Goal: Use online tool/utility

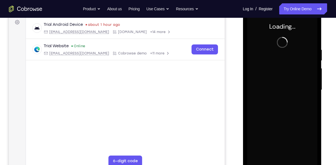
scroll to position [84, 0]
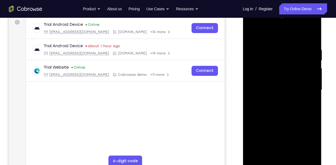
click at [279, 164] on div at bounding box center [282, 90] width 70 height 156
click at [310, 140] on div at bounding box center [282, 90] width 70 height 156
click at [263, 37] on div at bounding box center [282, 90] width 70 height 156
click at [305, 91] on div at bounding box center [282, 90] width 70 height 156
click at [276, 99] on div at bounding box center [282, 90] width 70 height 156
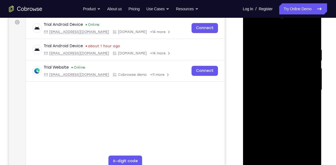
click at [272, 83] on div at bounding box center [282, 90] width 70 height 156
click at [272, 80] on div at bounding box center [282, 90] width 70 height 156
click at [274, 89] on div at bounding box center [282, 90] width 70 height 156
click at [280, 107] on div at bounding box center [282, 90] width 70 height 156
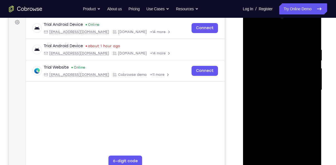
click at [280, 107] on div at bounding box center [282, 90] width 70 height 156
click at [292, 118] on div at bounding box center [282, 90] width 70 height 156
click at [294, 153] on div at bounding box center [282, 90] width 70 height 156
click at [283, 119] on div at bounding box center [282, 90] width 70 height 156
click at [290, 92] on div at bounding box center [282, 90] width 70 height 156
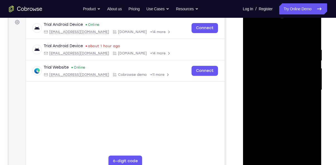
click at [251, 36] on div at bounding box center [282, 90] width 70 height 156
click at [290, 110] on div at bounding box center [282, 90] width 70 height 156
click at [265, 35] on div at bounding box center [282, 90] width 70 height 156
click at [291, 130] on div at bounding box center [282, 90] width 70 height 156
click at [267, 84] on div at bounding box center [282, 90] width 70 height 156
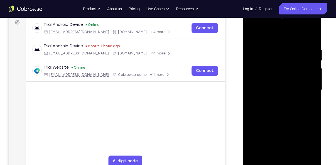
click at [312, 87] on div at bounding box center [282, 90] width 70 height 156
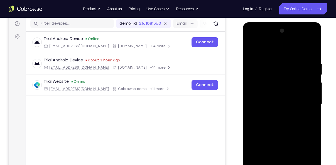
scroll to position [62, 0]
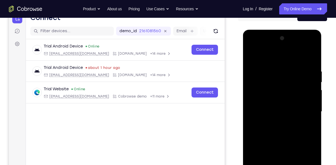
click at [312, 87] on div at bounding box center [282, 112] width 70 height 156
drag, startPoint x: 312, startPoint y: 109, endPoint x: 312, endPoint y: 87, distance: 21.7
click at [312, 87] on div at bounding box center [282, 112] width 70 height 156
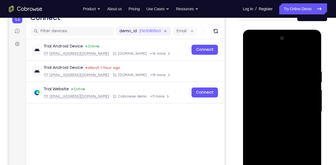
drag, startPoint x: 260, startPoint y: 99, endPoint x: 309, endPoint y: 93, distance: 50.2
click at [309, 93] on div at bounding box center [282, 112] width 70 height 156
click at [304, 95] on div at bounding box center [282, 112] width 70 height 156
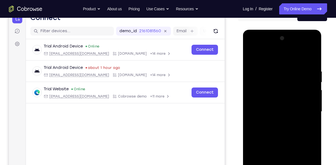
click at [304, 95] on div at bounding box center [282, 112] width 70 height 156
click at [308, 84] on div at bounding box center [282, 112] width 70 height 156
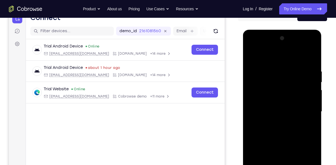
click at [308, 84] on div at bounding box center [282, 112] width 70 height 156
click at [313, 41] on div at bounding box center [282, 112] width 70 height 156
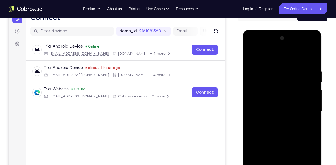
drag, startPoint x: 288, startPoint y: 106, endPoint x: 289, endPoint y: 80, distance: 25.6
click at [289, 80] on div at bounding box center [282, 112] width 70 height 156
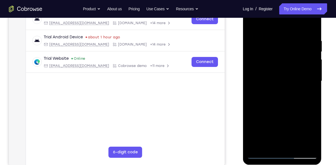
scroll to position [93, 0]
click at [266, 130] on div at bounding box center [282, 81] width 70 height 156
drag, startPoint x: 289, startPoint y: 49, endPoint x: 291, endPoint y: 68, distance: 19.6
click at [291, 68] on div at bounding box center [282, 81] width 70 height 156
click at [306, 147] on div at bounding box center [282, 81] width 70 height 156
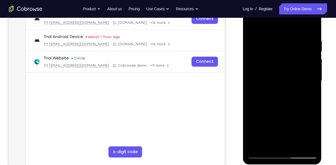
click at [304, 90] on div at bounding box center [282, 81] width 70 height 156
drag, startPoint x: 280, startPoint y: 46, endPoint x: 280, endPoint y: 81, distance: 34.8
click at [280, 81] on div at bounding box center [282, 81] width 70 height 156
drag, startPoint x: 277, startPoint y: 100, endPoint x: 277, endPoint y: 54, distance: 46.2
click at [277, 54] on div at bounding box center [282, 81] width 70 height 156
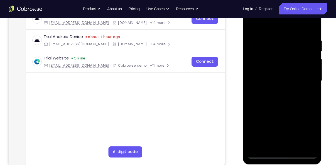
drag, startPoint x: 273, startPoint y: 99, endPoint x: 272, endPoint y: 54, distance: 44.3
click at [272, 54] on div at bounding box center [282, 81] width 70 height 156
drag, startPoint x: 274, startPoint y: 106, endPoint x: 278, endPoint y: 56, distance: 50.6
click at [278, 56] on div at bounding box center [282, 81] width 70 height 156
drag, startPoint x: 277, startPoint y: 117, endPoint x: 276, endPoint y: 59, distance: 58.2
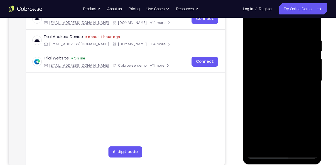
click at [276, 59] on div at bounding box center [282, 81] width 70 height 156
drag, startPoint x: 277, startPoint y: 119, endPoint x: 279, endPoint y: 63, distance: 56.3
click at [279, 63] on div at bounding box center [282, 81] width 70 height 156
drag, startPoint x: 278, startPoint y: 126, endPoint x: 280, endPoint y: 75, distance: 50.2
click at [280, 75] on div at bounding box center [282, 81] width 70 height 156
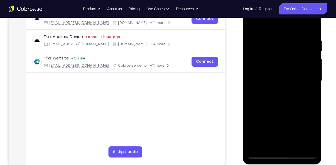
drag, startPoint x: 278, startPoint y: 125, endPoint x: 280, endPoint y: 80, distance: 45.2
click at [280, 80] on div at bounding box center [282, 81] width 70 height 156
drag, startPoint x: 278, startPoint y: 121, endPoint x: 280, endPoint y: 71, distance: 50.2
click at [280, 71] on div at bounding box center [282, 81] width 70 height 156
drag, startPoint x: 277, startPoint y: 122, endPoint x: 277, endPoint y: 80, distance: 41.5
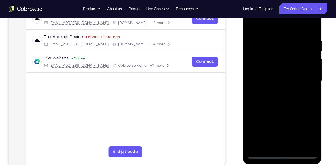
click at [277, 80] on div at bounding box center [282, 81] width 70 height 156
drag, startPoint x: 274, startPoint y: 129, endPoint x: 275, endPoint y: 80, distance: 49.6
click at [275, 80] on div at bounding box center [282, 81] width 70 height 156
drag, startPoint x: 272, startPoint y: 136, endPoint x: 275, endPoint y: 83, distance: 53.6
click at [275, 83] on div at bounding box center [282, 81] width 70 height 156
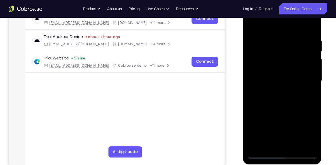
click at [271, 43] on div at bounding box center [282, 81] width 70 height 156
drag, startPoint x: 294, startPoint y: 58, endPoint x: 294, endPoint y: 99, distance: 41.8
click at [294, 99] on div at bounding box center [282, 81] width 70 height 156
drag, startPoint x: 286, startPoint y: 58, endPoint x: 288, endPoint y: 122, distance: 63.5
click at [288, 122] on div at bounding box center [282, 81] width 70 height 156
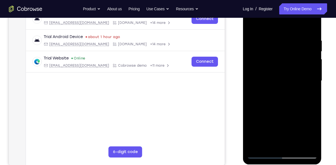
click at [294, 42] on div at bounding box center [282, 81] width 70 height 156
click at [309, 95] on div at bounding box center [282, 81] width 70 height 156
click at [251, 28] on div at bounding box center [282, 81] width 70 height 156
click at [251, 24] on div at bounding box center [282, 81] width 70 height 156
click at [259, 152] on div at bounding box center [282, 81] width 70 height 156
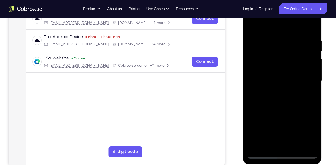
click at [260, 156] on div at bounding box center [282, 81] width 70 height 156
drag, startPoint x: 267, startPoint y: 129, endPoint x: 269, endPoint y: 52, distance: 77.5
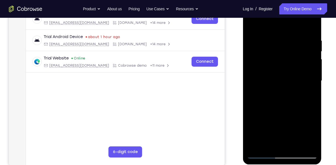
click at [269, 52] on div at bounding box center [282, 81] width 70 height 156
drag, startPoint x: 268, startPoint y: 105, endPoint x: 268, endPoint y: 7, distance: 97.5
click at [268, 7] on div at bounding box center [282, 81] width 70 height 156
drag, startPoint x: 262, startPoint y: 102, endPoint x: 263, endPoint y: 25, distance: 76.9
click at [263, 25] on div at bounding box center [282, 81] width 70 height 156
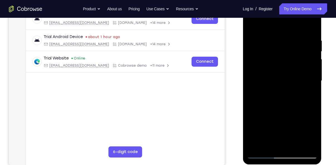
drag, startPoint x: 266, startPoint y: 114, endPoint x: 267, endPoint y: 25, distance: 88.8
click at [267, 25] on div at bounding box center [282, 81] width 70 height 156
drag, startPoint x: 270, startPoint y: 94, endPoint x: 266, endPoint y: -21, distance: 115.1
click at [266, 0] on html "Online web based iOS Simulators and Android Emulators. Run iPhone, iPad, Mobile…" at bounding box center [282, 82] width 79 height 167
drag, startPoint x: 270, startPoint y: 123, endPoint x: 273, endPoint y: 41, distance: 82.2
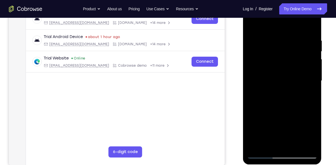
click at [273, 41] on div at bounding box center [282, 81] width 70 height 156
drag, startPoint x: 279, startPoint y: 117, endPoint x: 280, endPoint y: 25, distance: 92.2
click at [280, 25] on div at bounding box center [282, 81] width 70 height 156
drag, startPoint x: 285, startPoint y: 128, endPoint x: 275, endPoint y: 43, distance: 85.8
click at [275, 43] on div at bounding box center [282, 81] width 70 height 156
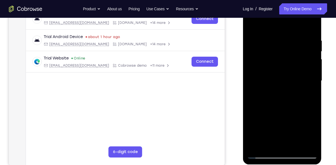
drag, startPoint x: 271, startPoint y: 127, endPoint x: 262, endPoint y: 38, distance: 89.6
click at [262, 38] on div at bounding box center [282, 81] width 70 height 156
click at [270, 97] on div at bounding box center [282, 81] width 70 height 156
click at [263, 94] on div at bounding box center [282, 81] width 70 height 156
drag, startPoint x: 304, startPoint y: 45, endPoint x: 303, endPoint y: 129, distance: 84.1
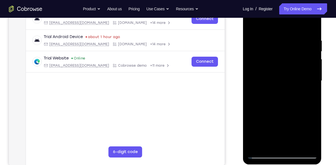
click at [303, 129] on div at bounding box center [282, 81] width 70 height 156
click at [296, 45] on div at bounding box center [282, 81] width 70 height 156
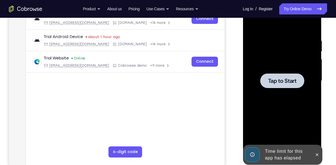
click at [282, 85] on div at bounding box center [282, 81] width 44 height 15
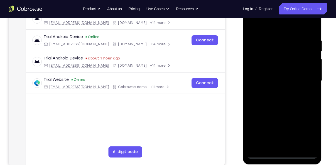
click at [282, 157] on div at bounding box center [282, 81] width 70 height 156
click at [303, 133] on div at bounding box center [282, 81] width 70 height 156
click at [266, 29] on div at bounding box center [282, 81] width 70 height 156
click at [302, 77] on div at bounding box center [282, 81] width 70 height 156
click at [280, 92] on div at bounding box center [282, 81] width 70 height 156
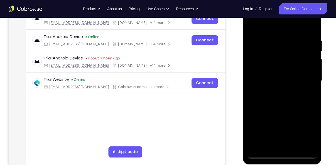
click at [270, 73] on div at bounding box center [282, 81] width 70 height 156
click at [267, 70] on div at bounding box center [282, 81] width 70 height 156
click at [282, 83] on div at bounding box center [282, 81] width 70 height 156
click at [287, 104] on div at bounding box center [282, 81] width 70 height 156
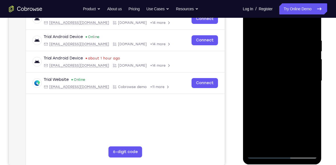
drag, startPoint x: 285, startPoint y: 113, endPoint x: 291, endPoint y: 71, distance: 42.5
click at [291, 71] on div at bounding box center [282, 81] width 70 height 156
drag, startPoint x: 295, startPoint y: 84, endPoint x: 298, endPoint y: 105, distance: 21.3
click at [298, 105] on div at bounding box center [282, 81] width 70 height 156
drag, startPoint x: 284, startPoint y: 119, endPoint x: 294, endPoint y: 53, distance: 66.8
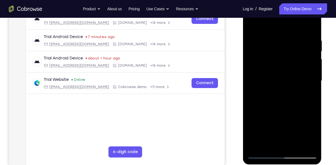
click at [294, 53] on div at bounding box center [282, 81] width 70 height 156
click at [294, 146] on div at bounding box center [282, 81] width 70 height 156
click at [282, 113] on div at bounding box center [282, 81] width 70 height 156
click at [263, 31] on div at bounding box center [282, 81] width 70 height 156
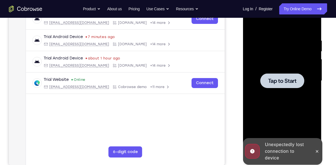
click at [286, 88] on div at bounding box center [282, 81] width 70 height 156
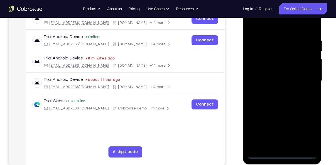
click at [282, 153] on div at bounding box center [282, 81] width 70 height 156
click at [304, 128] on div at bounding box center [282, 81] width 70 height 156
click at [269, 28] on div at bounding box center [282, 81] width 70 height 156
click at [272, 27] on div at bounding box center [282, 81] width 70 height 156
click at [305, 79] on div at bounding box center [282, 81] width 70 height 156
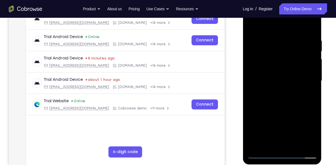
click at [277, 92] on div at bounding box center [282, 81] width 70 height 156
click at [264, 78] on div at bounding box center [282, 81] width 70 height 156
click at [263, 72] on div at bounding box center [282, 81] width 70 height 156
click at [274, 78] on div at bounding box center [282, 81] width 70 height 156
click at [276, 97] on div at bounding box center [282, 81] width 70 height 156
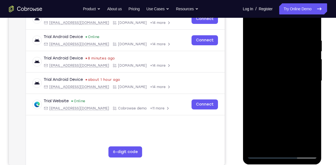
click at [277, 106] on div at bounding box center [282, 81] width 70 height 156
click at [296, 148] on div at bounding box center [282, 81] width 70 height 156
click at [275, 109] on div at bounding box center [282, 81] width 70 height 156
click at [265, 33] on div at bounding box center [282, 81] width 70 height 156
click at [269, 48] on div at bounding box center [282, 81] width 70 height 156
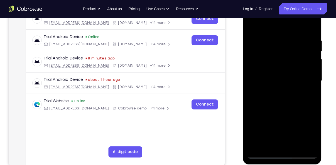
click at [268, 39] on div at bounding box center [282, 81] width 70 height 156
click at [270, 25] on div at bounding box center [282, 81] width 70 height 156
click at [263, 132] on div at bounding box center [282, 81] width 70 height 156
click at [258, 42] on div at bounding box center [282, 81] width 70 height 156
click at [273, 42] on div at bounding box center [282, 81] width 70 height 156
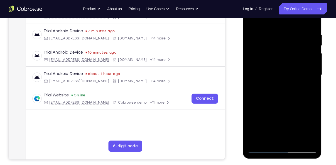
scroll to position [93, 0]
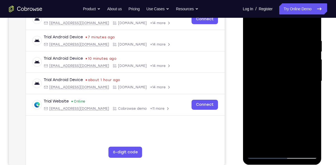
click at [258, 63] on div at bounding box center [282, 81] width 70 height 156
click at [268, 129] on div at bounding box center [282, 81] width 70 height 156
click at [287, 129] on div at bounding box center [282, 81] width 70 height 156
click at [259, 70] on div at bounding box center [282, 81] width 70 height 156
click at [285, 43] on div at bounding box center [282, 81] width 70 height 156
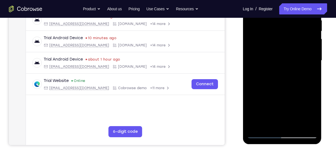
scroll to position [114, 0]
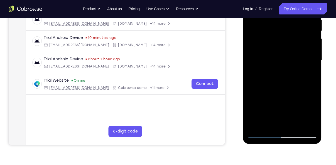
drag, startPoint x: 271, startPoint y: 83, endPoint x: 275, endPoint y: 69, distance: 14.4
click at [275, 69] on div at bounding box center [282, 60] width 70 height 156
drag, startPoint x: 284, startPoint y: 99, endPoint x: 284, endPoint y: 66, distance: 33.1
click at [284, 66] on div at bounding box center [282, 60] width 70 height 156
drag, startPoint x: 301, startPoint y: 95, endPoint x: 266, endPoint y: 107, distance: 37.0
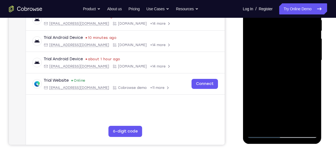
click at [266, 107] on div at bounding box center [282, 60] width 70 height 156
drag, startPoint x: 305, startPoint y: 96, endPoint x: 262, endPoint y: 106, distance: 44.1
click at [262, 106] on div at bounding box center [282, 60] width 70 height 156
click at [263, 97] on div at bounding box center [282, 60] width 70 height 156
click at [266, 76] on div at bounding box center [282, 60] width 70 height 156
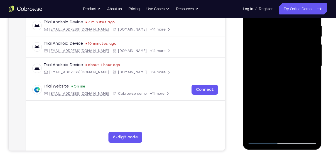
scroll to position [110, 0]
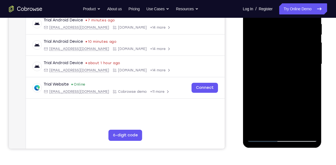
click at [261, 139] on div at bounding box center [282, 64] width 70 height 156
drag, startPoint x: 304, startPoint y: 88, endPoint x: 262, endPoint y: 94, distance: 42.5
click at [262, 94] on div at bounding box center [282, 64] width 70 height 156
click at [269, 99] on div at bounding box center [282, 64] width 70 height 156
drag, startPoint x: 307, startPoint y: 91, endPoint x: 264, endPoint y: 99, distance: 43.5
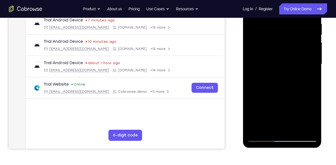
click at [264, 99] on div at bounding box center [282, 64] width 70 height 156
click at [270, 130] on div at bounding box center [282, 64] width 70 height 156
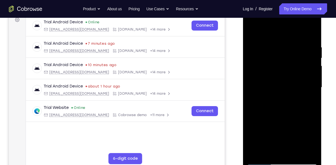
click at [264, 32] on div at bounding box center [282, 88] width 70 height 156
click at [256, 31] on div at bounding box center [282, 88] width 70 height 156
click at [278, 47] on div at bounding box center [282, 88] width 70 height 156
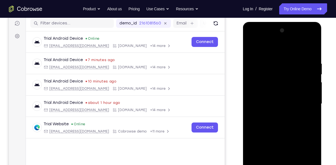
scroll to position [70, 0]
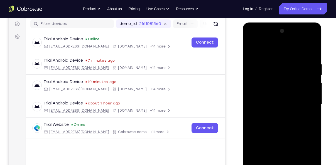
drag, startPoint x: 278, startPoint y: 60, endPoint x: 282, endPoint y: 87, distance: 27.4
click at [282, 87] on div at bounding box center [282, 105] width 70 height 156
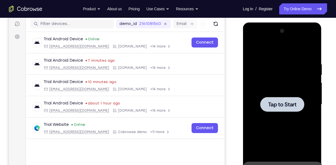
click at [278, 105] on span "Tap to Start" at bounding box center [282, 105] width 28 height 6
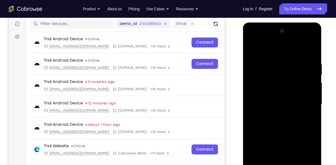
scroll to position [107, 0]
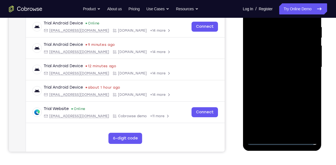
click at [281, 139] on div at bounding box center [282, 67] width 70 height 156
click at [280, 146] on div at bounding box center [282, 68] width 79 height 166
click at [282, 142] on div at bounding box center [282, 67] width 70 height 156
click at [309, 119] on div at bounding box center [282, 67] width 70 height 156
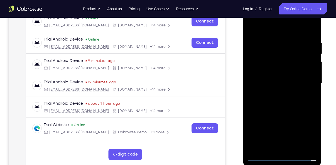
scroll to position [89, 0]
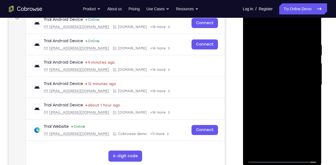
click at [268, 31] on div at bounding box center [282, 85] width 70 height 156
click at [305, 83] on div at bounding box center [282, 85] width 70 height 156
click at [277, 95] on div at bounding box center [282, 85] width 70 height 156
click at [270, 82] on div at bounding box center [282, 85] width 70 height 156
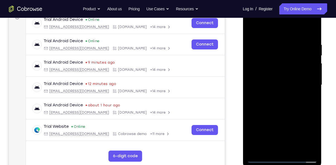
click at [273, 115] on div at bounding box center [282, 85] width 70 height 156
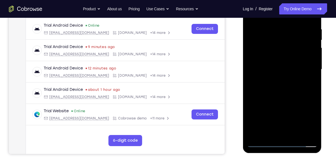
scroll to position [105, 0]
click at [262, 143] on div at bounding box center [282, 69] width 70 height 156
click at [261, 142] on div at bounding box center [282, 69] width 70 height 156
click at [257, 62] on div at bounding box center [282, 69] width 70 height 156
click at [261, 55] on div at bounding box center [282, 69] width 70 height 156
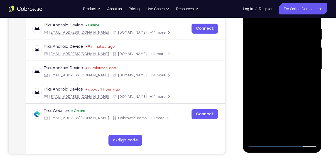
click at [262, 146] on div at bounding box center [282, 69] width 70 height 156
click at [262, 145] on div at bounding box center [282, 69] width 70 height 156
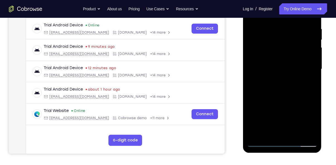
click at [260, 143] on div at bounding box center [282, 69] width 70 height 156
click at [287, 143] on div at bounding box center [282, 69] width 70 height 156
click at [313, 118] on div at bounding box center [282, 69] width 70 height 156
click at [306, 120] on div at bounding box center [282, 69] width 70 height 156
click at [307, 121] on div at bounding box center [282, 69] width 70 height 156
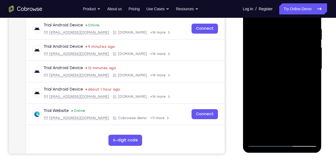
click at [260, 57] on div at bounding box center [282, 69] width 70 height 156
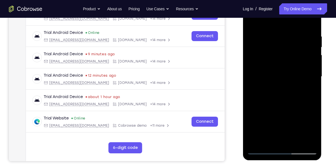
scroll to position [136, 0]
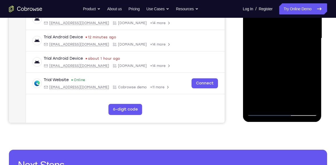
click at [282, 113] on div at bounding box center [282, 38] width 70 height 156
click at [307, 85] on div at bounding box center [282, 38] width 70 height 156
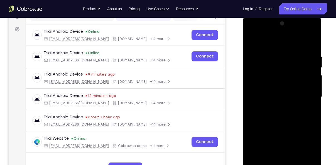
scroll to position [75, 0]
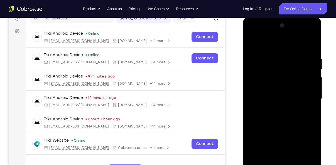
click at [305, 33] on div at bounding box center [282, 99] width 70 height 156
click at [261, 35] on div at bounding box center [282, 99] width 70 height 156
click at [260, 80] on div at bounding box center [282, 99] width 70 height 156
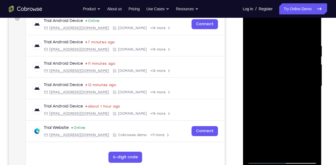
scroll to position [88, 0]
click at [277, 97] on div at bounding box center [282, 86] width 70 height 156
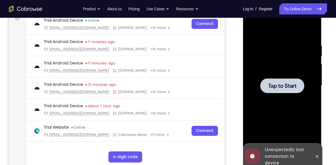
click at [297, 83] on div at bounding box center [282, 86] width 44 height 15
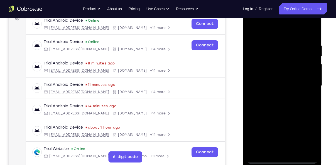
scroll to position [116, 0]
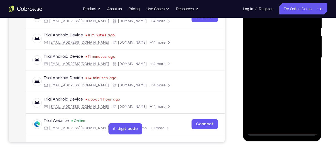
click at [282, 132] on div at bounding box center [282, 58] width 70 height 156
click at [306, 112] on div at bounding box center [282, 58] width 70 height 156
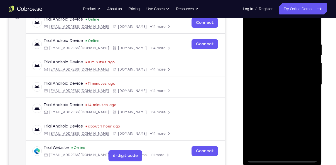
click at [262, 27] on div at bounding box center [282, 85] width 70 height 156
click at [306, 81] on div at bounding box center [282, 85] width 70 height 156
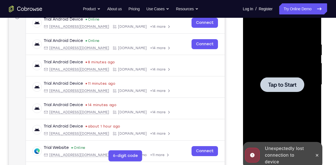
click at [274, 82] on span "Tap to Start" at bounding box center [282, 85] width 28 height 6
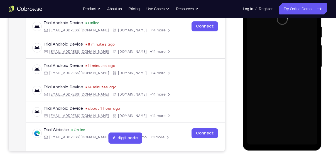
scroll to position [107, 0]
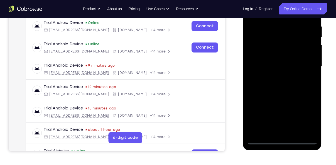
click at [285, 141] on div at bounding box center [282, 67] width 70 height 156
click at [302, 115] on div at bounding box center [282, 67] width 70 height 156
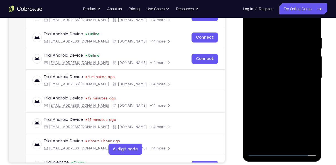
scroll to position [97, 0]
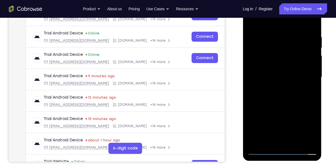
click at [270, 26] on div at bounding box center [282, 77] width 70 height 156
click at [263, 22] on div at bounding box center [282, 77] width 70 height 156
click at [257, 26] on div at bounding box center [282, 77] width 70 height 156
click at [305, 74] on div at bounding box center [282, 77] width 70 height 156
click at [302, 73] on div at bounding box center [282, 77] width 70 height 156
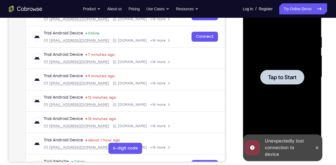
click at [276, 71] on div at bounding box center [282, 77] width 44 height 15
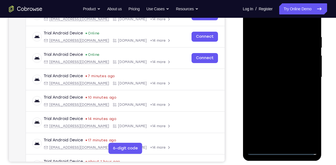
scroll to position [130, 0]
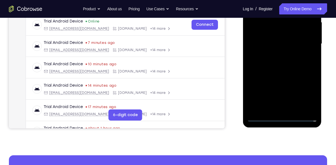
click at [284, 118] on div at bounding box center [282, 44] width 70 height 156
click at [306, 96] on div at bounding box center [282, 44] width 70 height 156
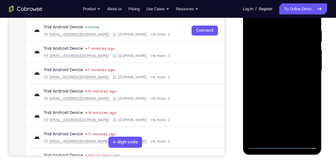
scroll to position [85, 0]
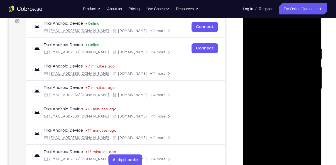
click at [262, 35] on div at bounding box center [282, 89] width 70 height 156
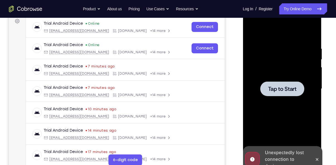
click at [279, 86] on span "Tap to Start" at bounding box center [282, 89] width 28 height 6
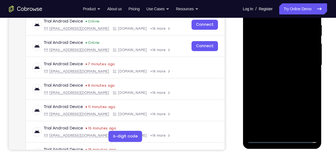
scroll to position [111, 0]
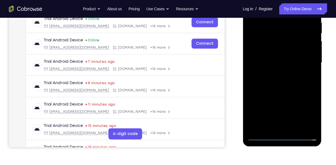
click at [281, 136] on div at bounding box center [282, 63] width 70 height 156
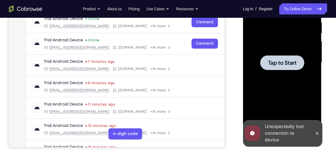
click at [277, 67] on div at bounding box center [282, 62] width 44 height 15
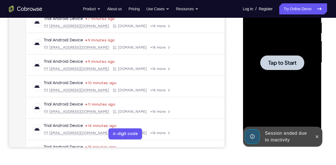
click at [278, 65] on span "Tap to Start" at bounding box center [282, 63] width 28 height 6
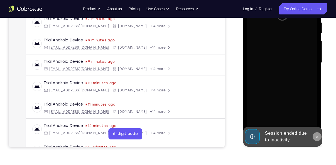
click at [317, 135] on icon at bounding box center [317, 137] width 4 height 4
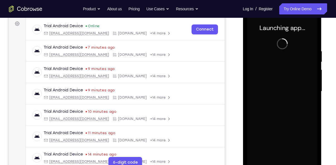
scroll to position [82, 0]
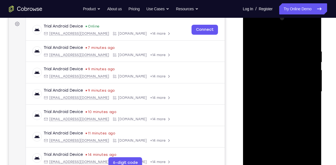
click at [306, 138] on div at bounding box center [282, 92] width 70 height 156
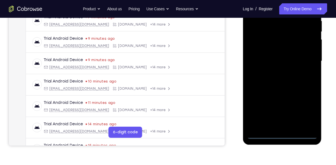
scroll to position [114, 0]
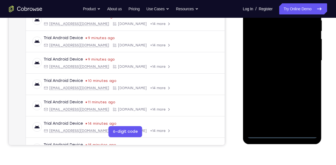
click at [281, 135] on div at bounding box center [282, 61] width 70 height 156
click at [281, 137] on div at bounding box center [282, 61] width 70 height 156
click at [281, 133] on div at bounding box center [282, 61] width 70 height 156
click at [306, 111] on div at bounding box center [282, 61] width 70 height 156
click at [323, 59] on div at bounding box center [282, 59] width 89 height 171
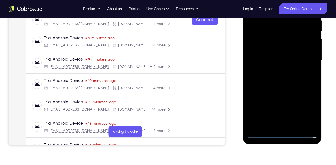
click at [302, 56] on div at bounding box center [282, 61] width 70 height 156
click at [283, 134] on div at bounding box center [282, 61] width 70 height 156
click at [306, 113] on div at bounding box center [282, 61] width 70 height 156
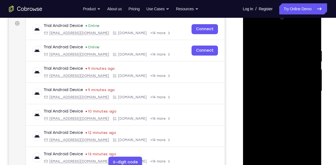
scroll to position [83, 0]
click at [267, 36] on div at bounding box center [282, 91] width 70 height 156
click at [303, 85] on div at bounding box center [282, 91] width 70 height 156
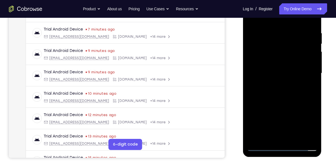
scroll to position [106, 0]
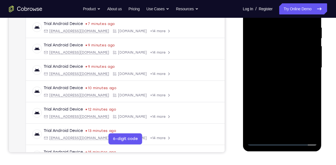
click at [275, 78] on div at bounding box center [282, 68] width 70 height 156
click at [283, 59] on div at bounding box center [282, 68] width 70 height 156
click at [281, 58] on div at bounding box center [282, 68] width 70 height 156
click at [277, 66] on div at bounding box center [282, 68] width 70 height 156
click at [270, 86] on div at bounding box center [282, 68] width 70 height 156
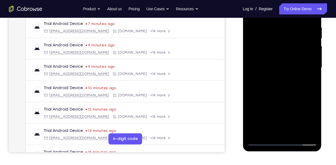
click at [270, 86] on div at bounding box center [282, 68] width 70 height 156
click at [277, 95] on div at bounding box center [282, 68] width 70 height 156
click at [298, 133] on div at bounding box center [282, 68] width 70 height 156
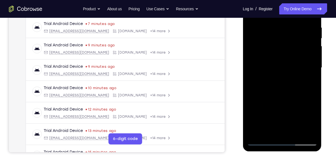
click at [273, 99] on div at bounding box center [282, 68] width 70 height 156
click at [280, 61] on div at bounding box center [282, 68] width 70 height 156
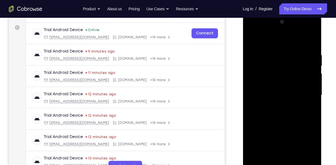
scroll to position [79, 0]
click at [250, 38] on div at bounding box center [282, 96] width 70 height 156
click at [252, 43] on div at bounding box center [282, 96] width 70 height 156
click at [277, 57] on div at bounding box center [282, 96] width 70 height 156
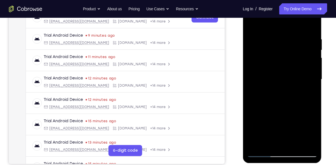
scroll to position [96, 0]
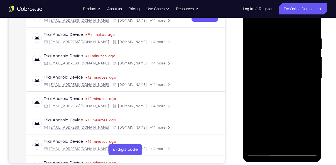
click at [310, 138] on div at bounding box center [282, 79] width 70 height 156
click at [309, 24] on div at bounding box center [282, 79] width 70 height 156
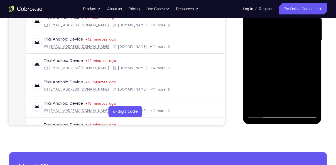
scroll to position [135, 0]
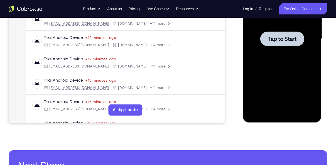
click at [282, 29] on div at bounding box center [282, 39] width 70 height 156
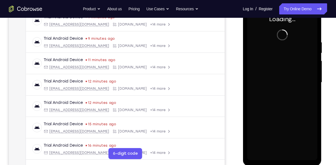
scroll to position [91, 0]
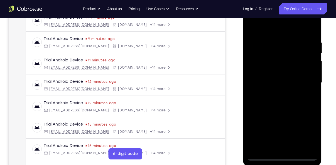
click at [306, 134] on div at bounding box center [282, 83] width 70 height 156
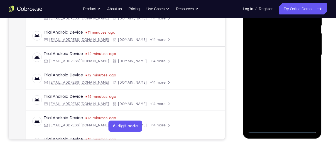
scroll to position [119, 0]
click at [280, 133] on div at bounding box center [282, 56] width 79 height 166
click at [282, 128] on div at bounding box center [282, 55] width 70 height 156
click at [284, 131] on div at bounding box center [282, 55] width 70 height 156
click at [303, 102] on div at bounding box center [282, 55] width 70 height 156
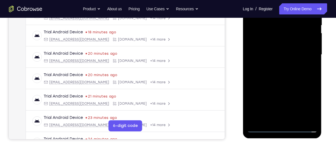
scroll to position [97, 0]
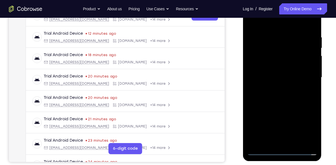
click at [267, 22] on div at bounding box center [282, 78] width 70 height 156
click at [304, 79] on div at bounding box center [282, 78] width 70 height 156
click at [305, 73] on div at bounding box center [282, 78] width 70 height 156
click at [277, 87] on div at bounding box center [282, 78] width 70 height 156
click at [266, 71] on div at bounding box center [282, 78] width 70 height 156
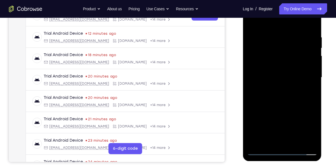
click at [265, 69] on div at bounding box center [282, 78] width 70 height 156
click at [270, 78] on div at bounding box center [282, 78] width 70 height 156
click at [277, 97] on div at bounding box center [282, 78] width 70 height 156
click at [276, 95] on div at bounding box center [282, 78] width 70 height 156
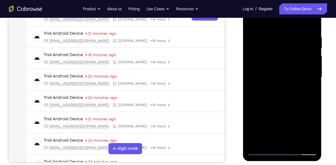
click at [278, 95] on div at bounding box center [282, 78] width 70 height 156
click at [273, 79] on div at bounding box center [282, 78] width 70 height 156
click at [272, 101] on div at bounding box center [282, 78] width 70 height 156
click at [293, 100] on div at bounding box center [282, 78] width 70 height 156
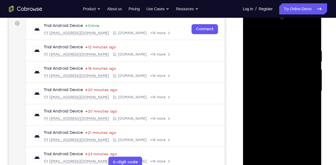
scroll to position [83, 0]
click at [315, 34] on div at bounding box center [282, 92] width 70 height 156
click at [312, 36] on div at bounding box center [282, 92] width 70 height 156
click at [311, 46] on div at bounding box center [282, 92] width 70 height 156
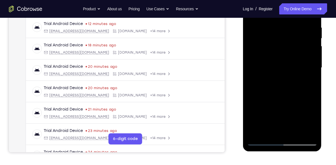
scroll to position [107, 0]
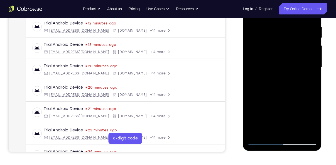
drag, startPoint x: 269, startPoint y: 107, endPoint x: 268, endPoint y: 75, distance: 32.0
click at [268, 75] on div at bounding box center [282, 67] width 70 height 156
click at [268, 105] on div at bounding box center [282, 67] width 70 height 156
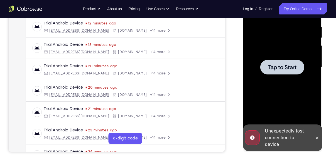
click at [290, 69] on span "Tap to Start" at bounding box center [282, 68] width 28 height 6
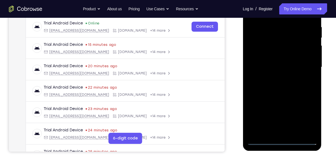
click at [285, 143] on div at bounding box center [282, 67] width 70 height 156
click at [307, 116] on div at bounding box center [282, 67] width 70 height 156
drag, startPoint x: 323, startPoint y: 123, endPoint x: 78, endPoint y: 138, distance: 245.3
click at [323, 123] on div at bounding box center [282, 66] width 89 height 171
click at [306, 122] on div at bounding box center [282, 67] width 70 height 156
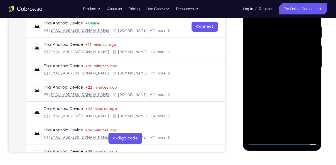
click at [280, 141] on div at bounding box center [282, 67] width 70 height 156
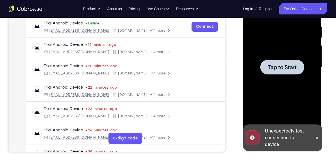
click at [281, 65] on span "Tap to Start" at bounding box center [282, 68] width 28 height 6
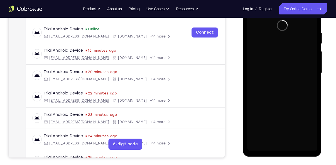
scroll to position [105, 0]
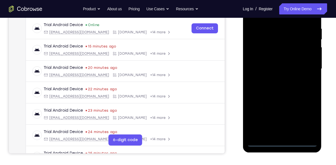
click at [281, 144] on div at bounding box center [282, 69] width 70 height 156
click at [311, 119] on div at bounding box center [282, 69] width 70 height 156
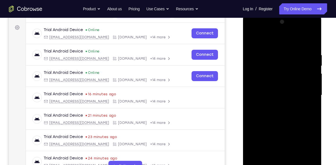
scroll to position [78, 0]
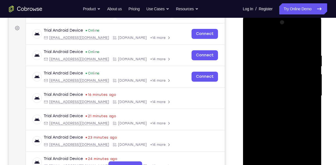
click at [269, 37] on div at bounding box center [282, 96] width 70 height 156
click at [307, 95] on div at bounding box center [282, 96] width 70 height 156
click at [275, 108] on div at bounding box center [282, 96] width 70 height 156
click at [269, 92] on div at bounding box center [282, 96] width 70 height 156
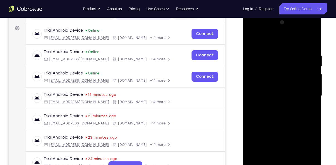
click at [270, 88] on div at bounding box center [282, 96] width 70 height 156
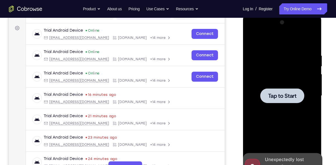
click at [289, 100] on div at bounding box center [282, 96] width 44 height 15
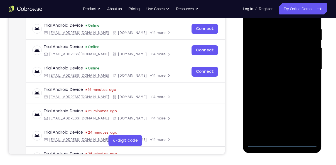
scroll to position [106, 0]
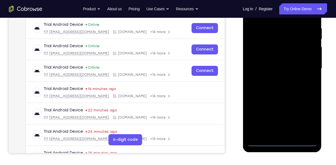
click at [280, 141] on div at bounding box center [282, 69] width 70 height 156
click at [302, 119] on div at bounding box center [282, 69] width 70 height 156
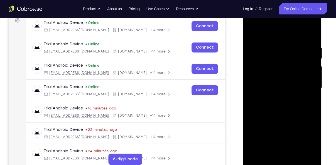
scroll to position [85, 0]
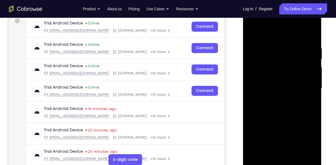
click at [269, 37] on div at bounding box center [282, 89] width 70 height 156
click at [265, 36] on div at bounding box center [282, 89] width 70 height 156
click at [303, 89] on div at bounding box center [282, 89] width 70 height 156
click at [277, 97] on div at bounding box center [282, 89] width 70 height 156
click at [272, 82] on div at bounding box center [282, 89] width 70 height 156
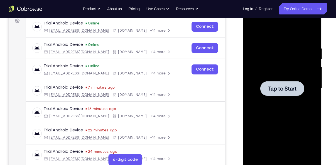
click at [284, 97] on div at bounding box center [282, 89] width 70 height 156
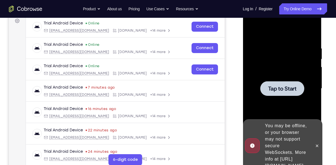
click at [276, 93] on div at bounding box center [282, 88] width 44 height 15
click at [321, 144] on button at bounding box center [316, 146] width 9 height 9
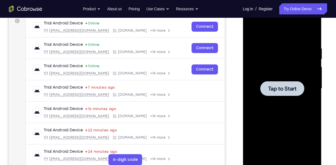
click at [289, 95] on div at bounding box center [282, 88] width 44 height 15
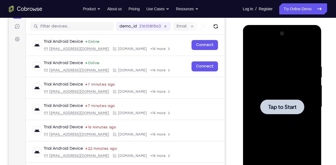
scroll to position [51, 0]
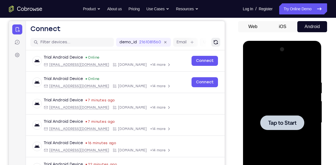
click at [213, 40] on icon "Refresh" at bounding box center [216, 42] width 6 height 6
click at [282, 128] on div at bounding box center [282, 123] width 44 height 15
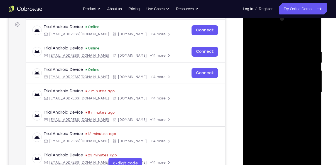
scroll to position [84, 0]
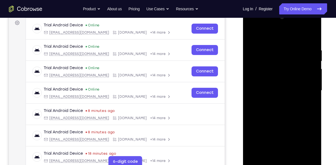
click at [286, 162] on div at bounding box center [282, 91] width 70 height 156
click at [284, 165] on div at bounding box center [282, 91] width 70 height 156
click at [307, 140] on div at bounding box center [282, 91] width 70 height 156
click at [266, 38] on div at bounding box center [282, 91] width 70 height 156
click at [308, 91] on div at bounding box center [282, 91] width 70 height 156
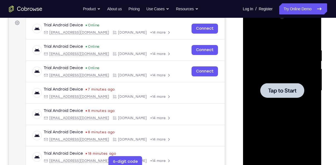
click at [285, 92] on span "Tap to Start" at bounding box center [282, 91] width 28 height 6
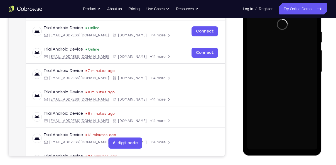
scroll to position [104, 0]
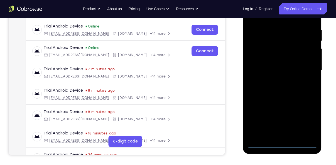
click at [283, 143] on div at bounding box center [282, 70] width 70 height 156
click at [308, 121] on div at bounding box center [282, 70] width 70 height 156
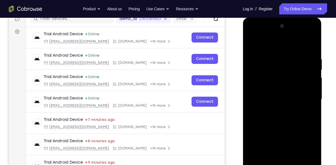
scroll to position [67, 0]
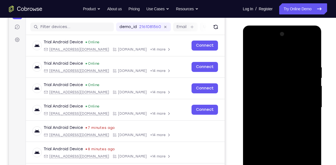
click at [267, 54] on div at bounding box center [282, 108] width 70 height 156
click at [307, 106] on div at bounding box center [282, 108] width 70 height 156
click at [274, 117] on div at bounding box center [282, 108] width 70 height 156
click at [279, 101] on div at bounding box center [282, 108] width 70 height 156
click at [308, 95] on div at bounding box center [282, 108] width 70 height 156
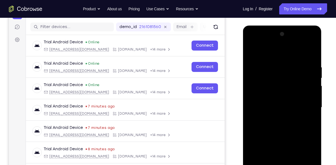
click at [289, 106] on div at bounding box center [282, 108] width 70 height 156
click at [289, 126] on div at bounding box center [282, 108] width 70 height 156
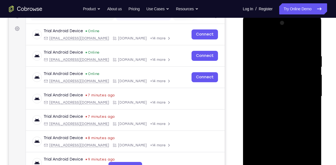
scroll to position [81, 0]
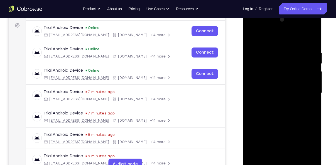
click at [283, 122] on div at bounding box center [282, 93] width 70 height 156
click at [272, 54] on div at bounding box center [282, 93] width 70 height 156
click at [275, 53] on div at bounding box center [282, 93] width 70 height 156
click at [305, 158] on div at bounding box center [282, 93] width 70 height 156
click at [308, 121] on div at bounding box center [282, 93] width 70 height 156
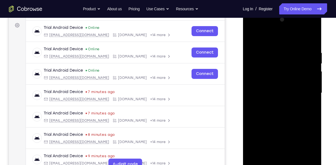
click at [304, 158] on div at bounding box center [282, 93] width 70 height 156
click at [311, 41] on div at bounding box center [282, 93] width 70 height 156
click at [311, 38] on div at bounding box center [282, 93] width 70 height 156
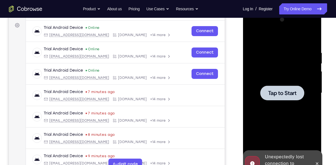
click at [279, 92] on span "Tap to Start" at bounding box center [282, 94] width 28 height 6
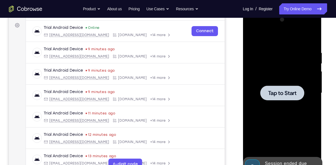
click at [292, 108] on div at bounding box center [282, 93] width 70 height 156
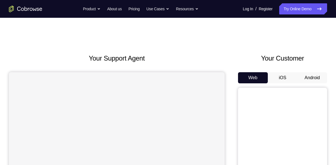
click at [305, 83] on button "Android" at bounding box center [312, 77] width 30 height 11
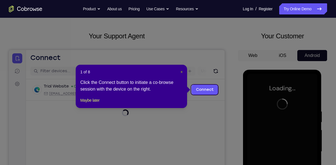
click at [183, 72] on span "×" at bounding box center [181, 72] width 2 height 4
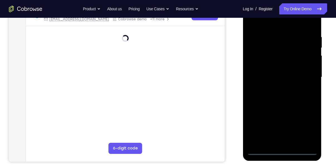
scroll to position [98, 0]
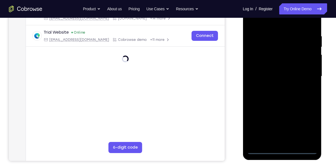
click at [283, 151] on div at bounding box center [282, 77] width 70 height 156
click at [305, 130] on div at bounding box center [282, 77] width 70 height 156
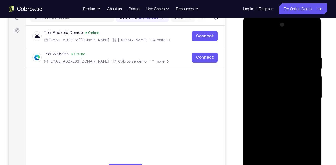
scroll to position [76, 0]
click at [266, 45] on div at bounding box center [282, 99] width 70 height 156
click at [304, 94] on div at bounding box center [282, 99] width 70 height 156
click at [277, 109] on div at bounding box center [282, 99] width 70 height 156
click at [274, 94] on div at bounding box center [282, 99] width 70 height 156
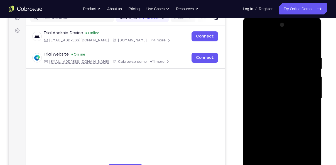
click at [272, 85] on div at bounding box center [282, 99] width 70 height 156
click at [272, 89] on div at bounding box center [282, 99] width 70 height 156
click at [270, 101] on div at bounding box center [282, 99] width 70 height 156
click at [260, 118] on div at bounding box center [282, 99] width 70 height 156
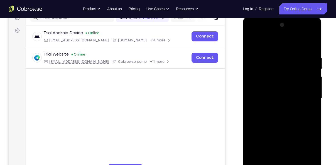
click at [260, 118] on div at bounding box center [282, 99] width 70 height 156
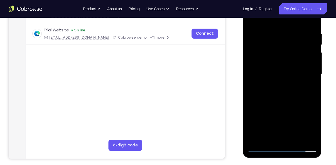
scroll to position [100, 0]
click at [287, 98] on div at bounding box center [282, 74] width 70 height 156
click at [300, 101] on div at bounding box center [282, 74] width 70 height 156
click at [300, 138] on div at bounding box center [282, 74] width 70 height 156
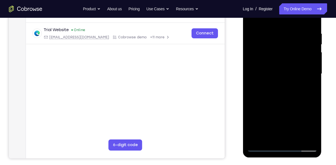
click at [297, 140] on div at bounding box center [282, 74] width 70 height 156
click at [271, 104] on div at bounding box center [282, 74] width 70 height 156
click at [260, 148] on div at bounding box center [282, 74] width 70 height 156
click at [279, 70] on div at bounding box center [282, 74] width 70 height 156
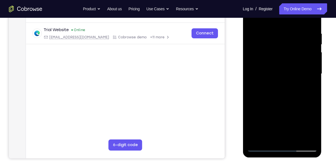
click at [265, 66] on div at bounding box center [282, 74] width 70 height 156
click at [267, 140] on div at bounding box center [282, 74] width 70 height 156
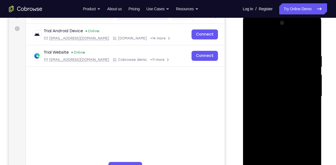
scroll to position [77, 0]
click at [253, 42] on div at bounding box center [282, 97] width 70 height 156
click at [280, 99] on div at bounding box center [282, 97] width 70 height 156
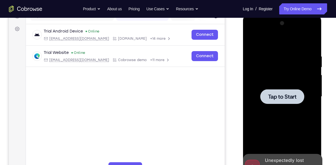
click at [253, 104] on div at bounding box center [282, 97] width 70 height 156
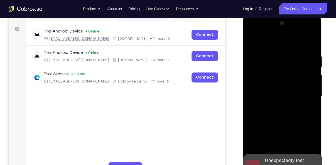
scroll to position [109, 0]
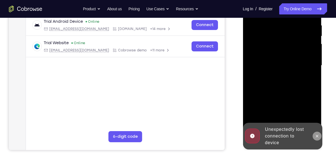
click at [315, 139] on button at bounding box center [316, 136] width 9 height 9
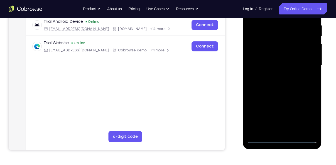
click at [285, 139] on div at bounding box center [282, 66] width 70 height 156
click at [283, 141] on div at bounding box center [282, 66] width 70 height 156
click at [308, 114] on div at bounding box center [282, 66] width 70 height 156
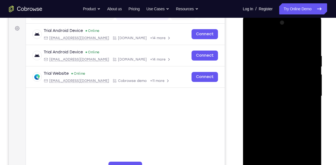
scroll to position [76, 0]
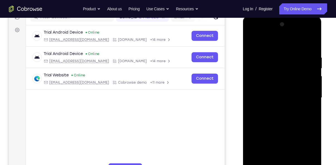
click at [273, 44] on div at bounding box center [282, 98] width 70 height 156
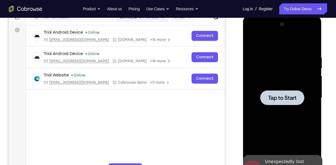
click at [285, 104] on div at bounding box center [282, 98] width 44 height 15
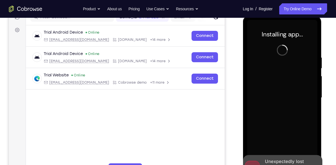
scroll to position [96, 0]
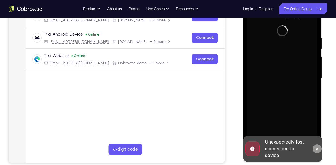
click at [316, 151] on icon at bounding box center [317, 149] width 4 height 4
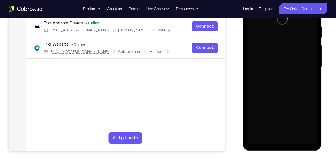
scroll to position [107, 0]
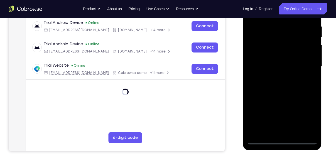
click at [284, 141] on div at bounding box center [282, 67] width 70 height 156
click at [302, 122] on div at bounding box center [282, 67] width 70 height 156
click at [303, 122] on div at bounding box center [282, 67] width 70 height 156
click at [335, 120] on div "Your Support Agent Your Customer Web iOS Android Next Steps We’d be happy to gi…" at bounding box center [168, 93] width 336 height 367
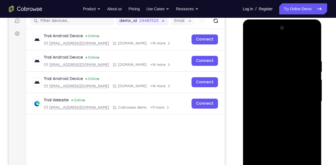
scroll to position [72, 0]
click at [270, 43] on div at bounding box center [282, 102] width 70 height 156
click at [308, 99] on div at bounding box center [282, 102] width 70 height 156
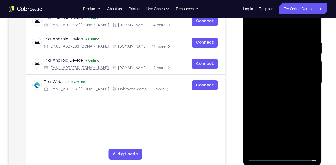
scroll to position [91, 0]
click at [289, 149] on div at bounding box center [282, 83] width 70 height 156
click at [270, 80] on div at bounding box center [282, 83] width 70 height 156
click at [245, 66] on div at bounding box center [282, 84] width 79 height 166
click at [255, 71] on div at bounding box center [282, 83] width 70 height 156
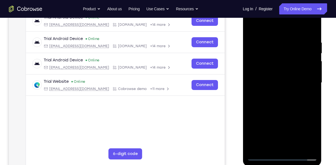
click at [266, 84] on div at bounding box center [282, 83] width 70 height 156
click at [272, 103] on div at bounding box center [282, 83] width 70 height 156
click at [272, 99] on div at bounding box center [282, 83] width 70 height 156
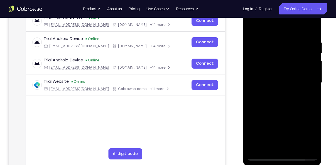
click at [272, 99] on div at bounding box center [282, 83] width 70 height 156
click at [286, 106] on div at bounding box center [282, 83] width 70 height 156
click at [299, 148] on div at bounding box center [282, 83] width 70 height 156
click at [287, 115] on div at bounding box center [282, 83] width 70 height 156
click at [276, 91] on div at bounding box center [282, 83] width 70 height 156
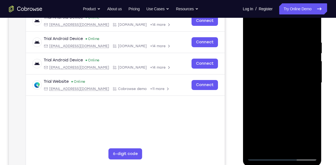
click at [253, 28] on div at bounding box center [282, 83] width 70 height 156
click at [279, 121] on div at bounding box center [282, 83] width 70 height 156
click at [251, 27] on div at bounding box center [282, 83] width 70 height 156
click at [287, 124] on div at bounding box center [282, 83] width 70 height 156
click at [253, 28] on div at bounding box center [282, 83] width 70 height 156
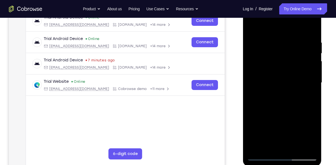
drag, startPoint x: 294, startPoint y: 50, endPoint x: 255, endPoint y: 53, distance: 38.8
click at [255, 53] on div at bounding box center [282, 83] width 70 height 156
click at [261, 156] on div at bounding box center [282, 83] width 70 height 156
click at [253, 28] on div at bounding box center [282, 83] width 70 height 156
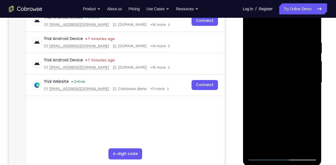
click at [276, 43] on div at bounding box center [282, 83] width 70 height 156
click at [303, 148] on div at bounding box center [282, 83] width 70 height 156
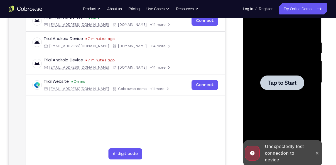
click at [266, 63] on div at bounding box center [282, 83] width 70 height 156
